Goal: Navigation & Orientation: Understand site structure

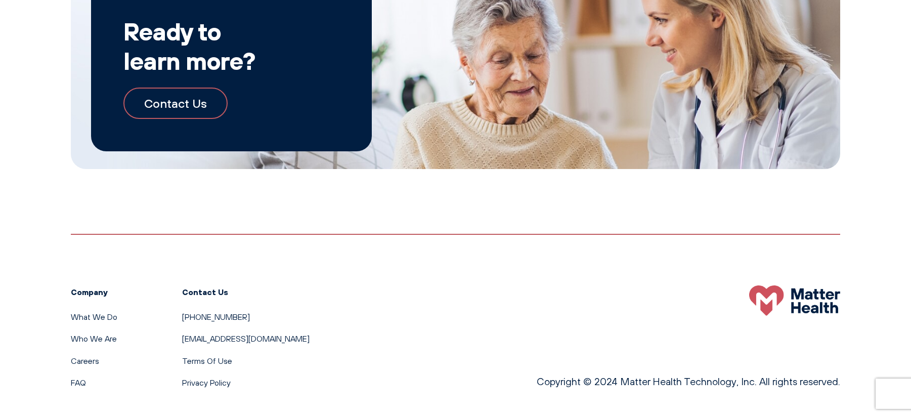
scroll to position [1879, 0]
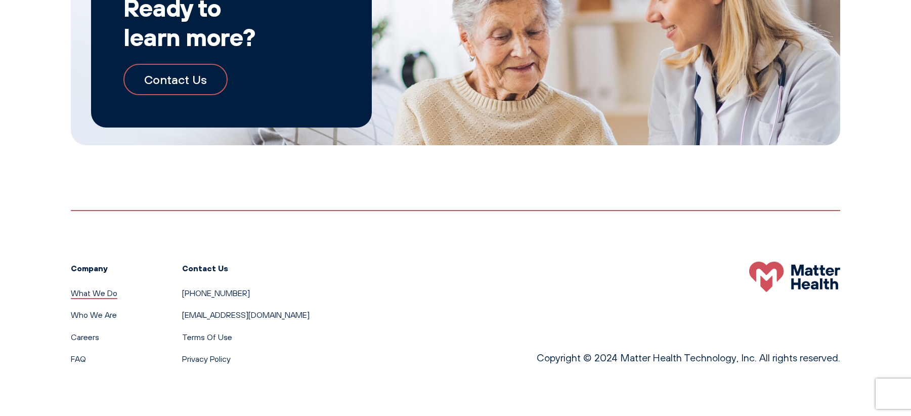
click at [89, 293] on link "What We Do" at bounding box center [94, 293] width 47 height 10
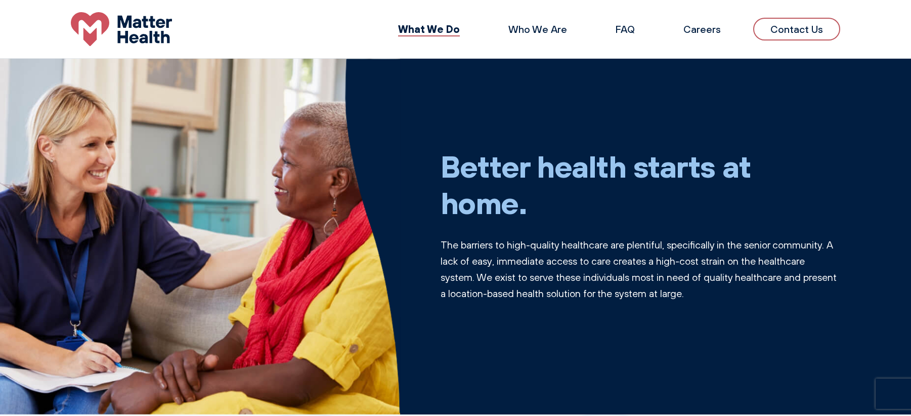
click at [110, 40] on img at bounding box center [121, 29] width 101 height 34
